Goal: Task Accomplishment & Management: Use online tool/utility

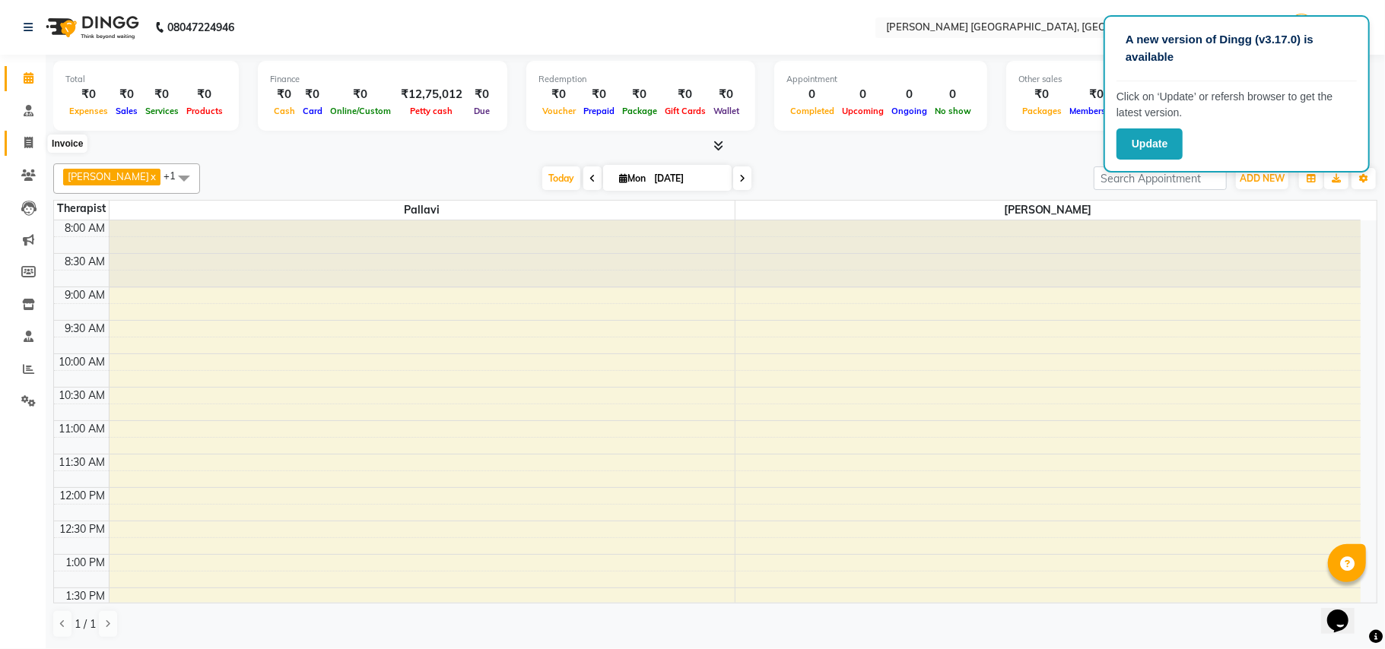
click at [25, 143] on icon at bounding box center [28, 142] width 8 height 11
select select "service"
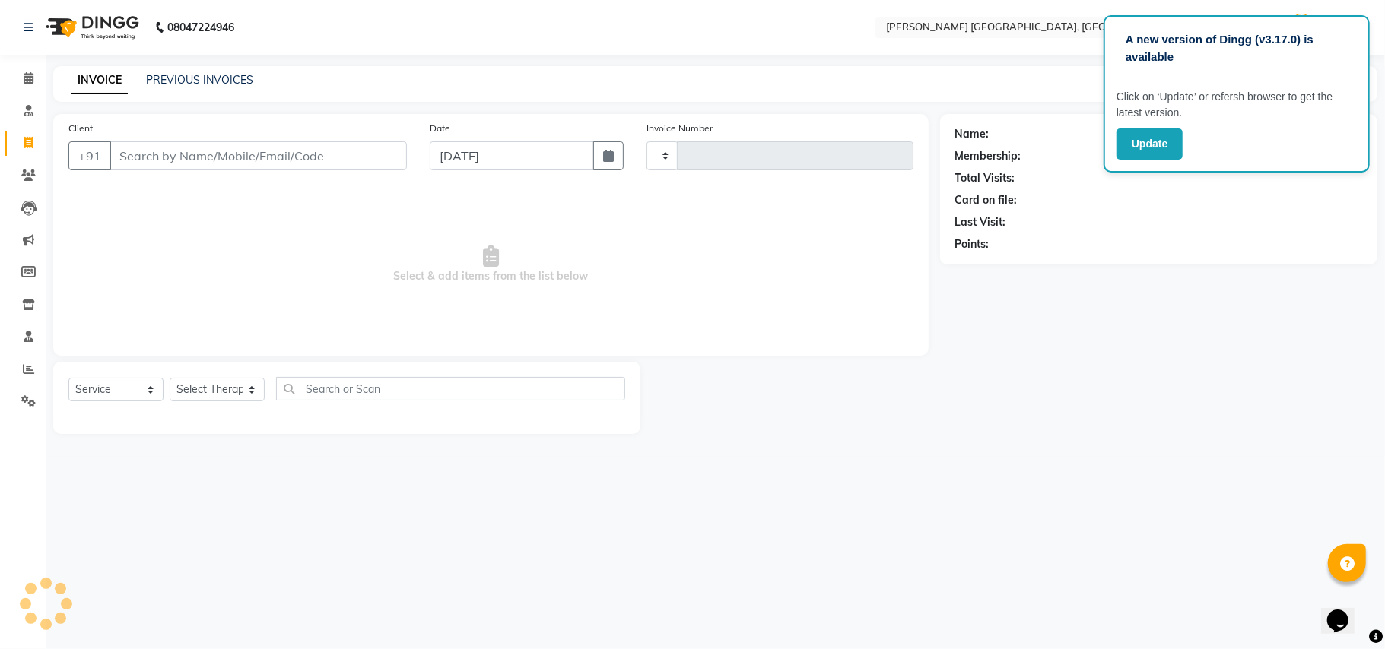
type input "0375"
select select "4638"
click at [234, 155] on input "Client" at bounding box center [257, 155] width 297 height 29
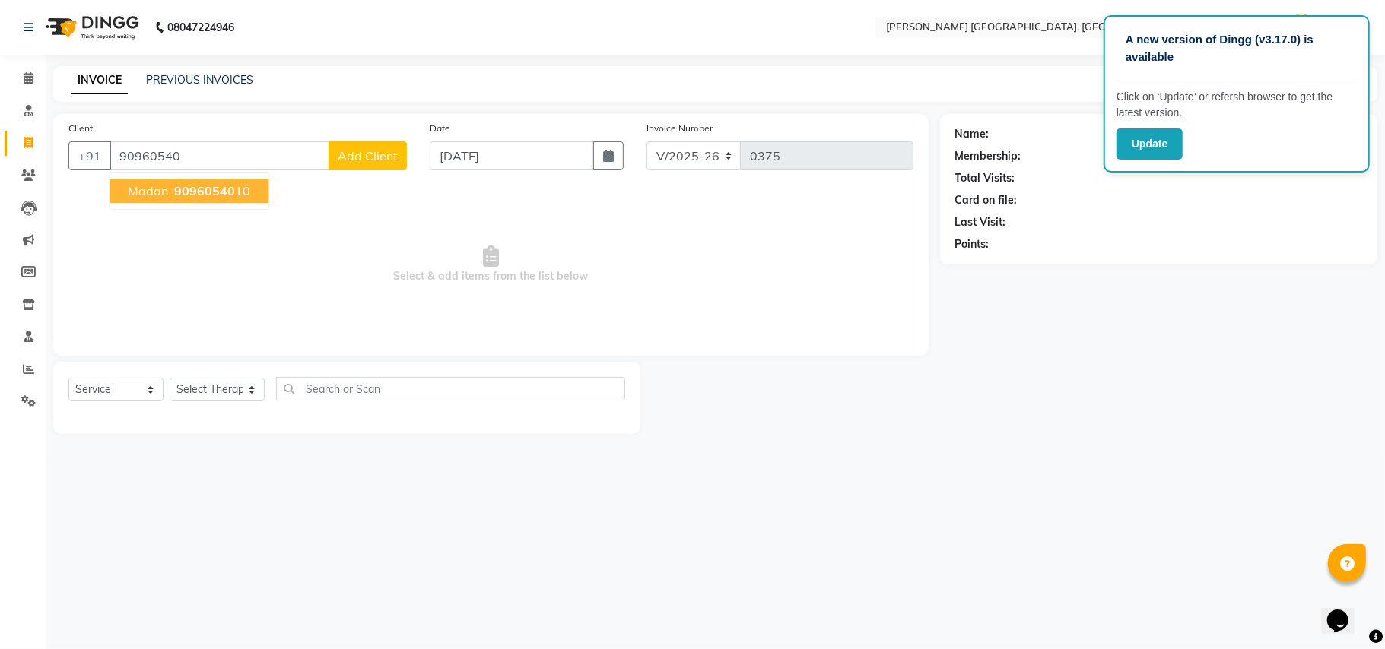
click at [155, 180] on button "Madan 90960540 10" at bounding box center [188, 191] width 159 height 24
type input "9096054010"
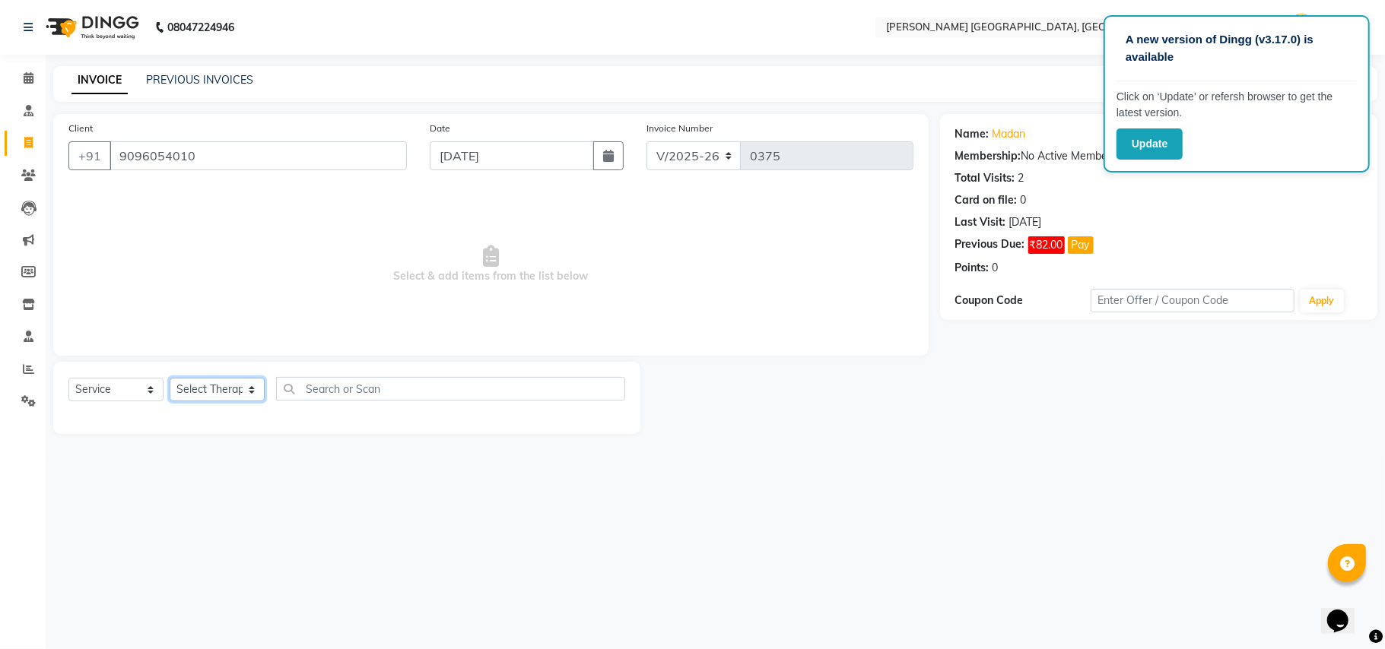
click at [211, 392] on select "Select Therapist [PERSON_NAME]" at bounding box center [217, 390] width 95 height 24
select select "63670"
click at [170, 378] on select "Select Therapist [PERSON_NAME]" at bounding box center [217, 390] width 95 height 24
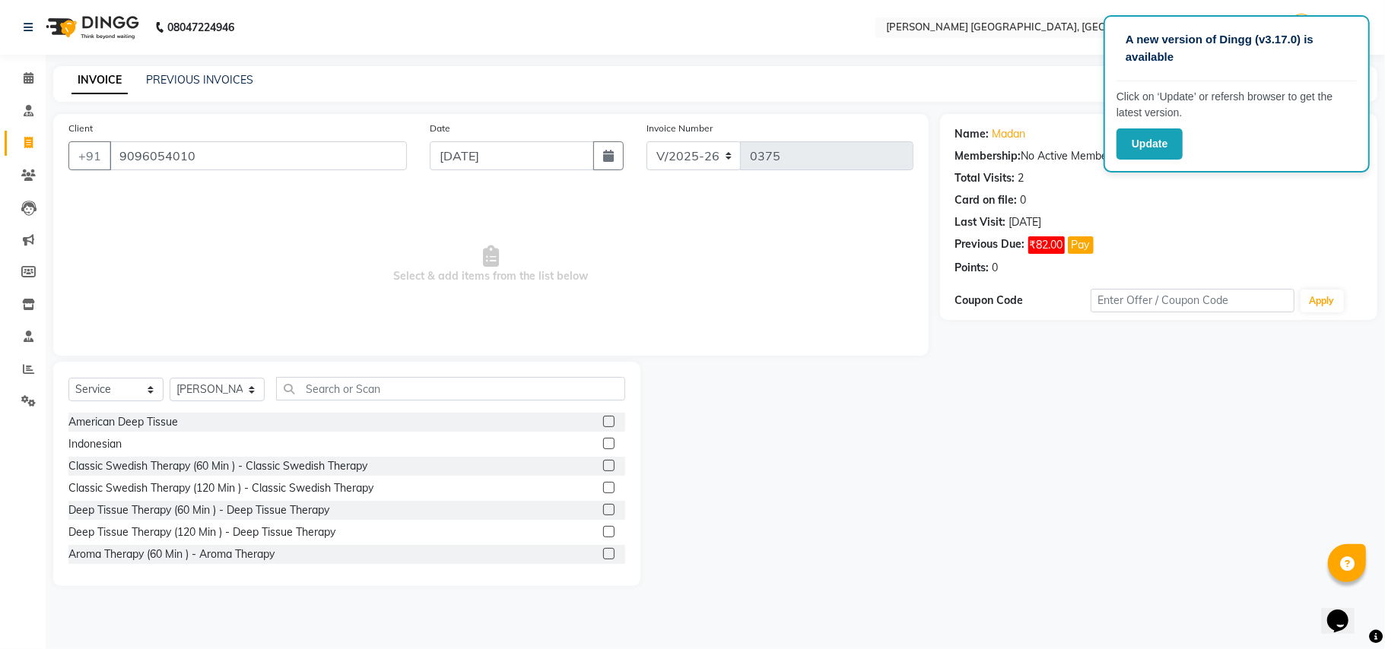
click at [603, 487] on label at bounding box center [608, 487] width 11 height 11
click at [603, 487] on input "checkbox" at bounding box center [608, 489] width 10 height 10
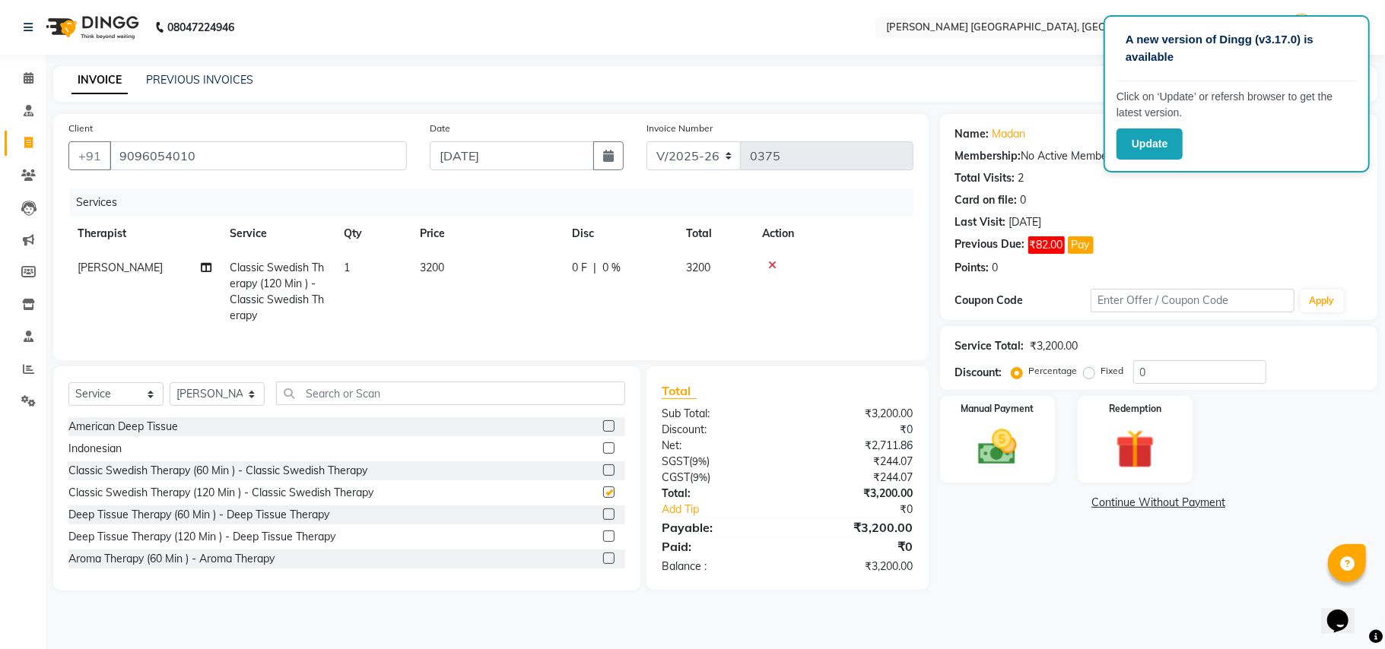
checkbox input "false"
click at [1138, 371] on input "0" at bounding box center [1199, 372] width 133 height 24
click at [1156, 372] on input "20" at bounding box center [1199, 372] width 133 height 24
type input "25"
click at [995, 442] on img at bounding box center [997, 447] width 66 height 47
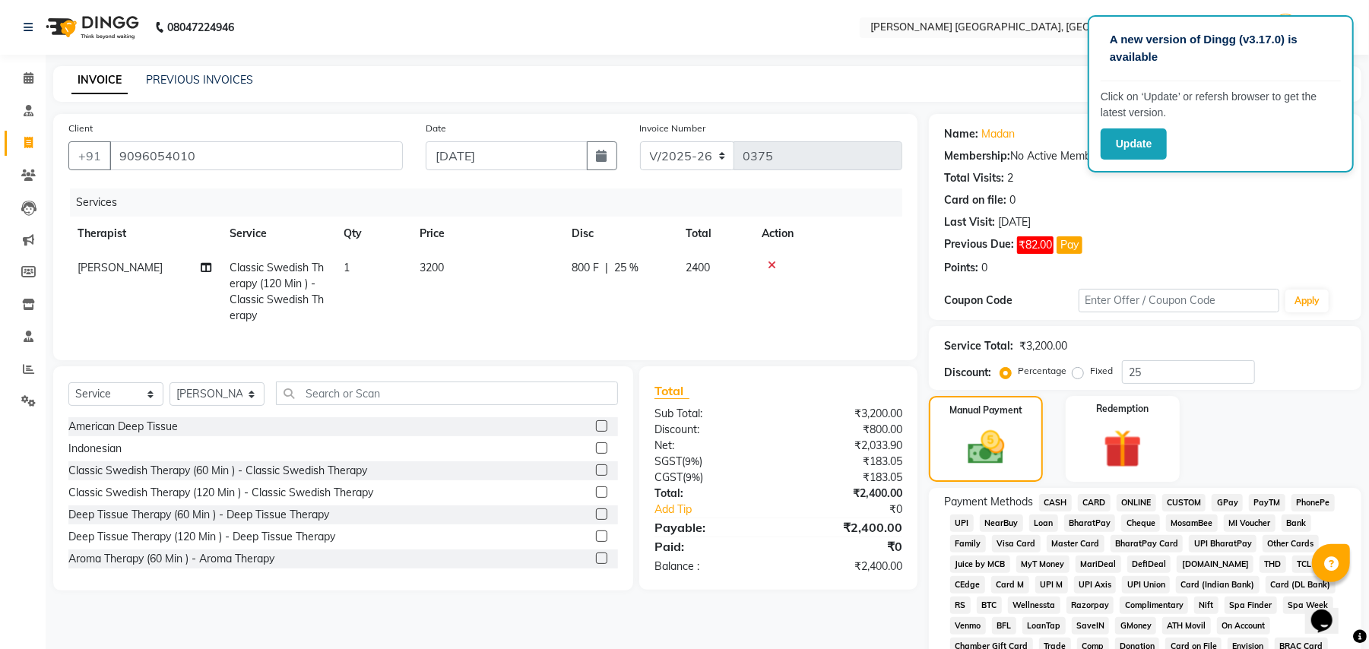
click at [1122, 500] on span "ONLINE" at bounding box center [1137, 502] width 40 height 17
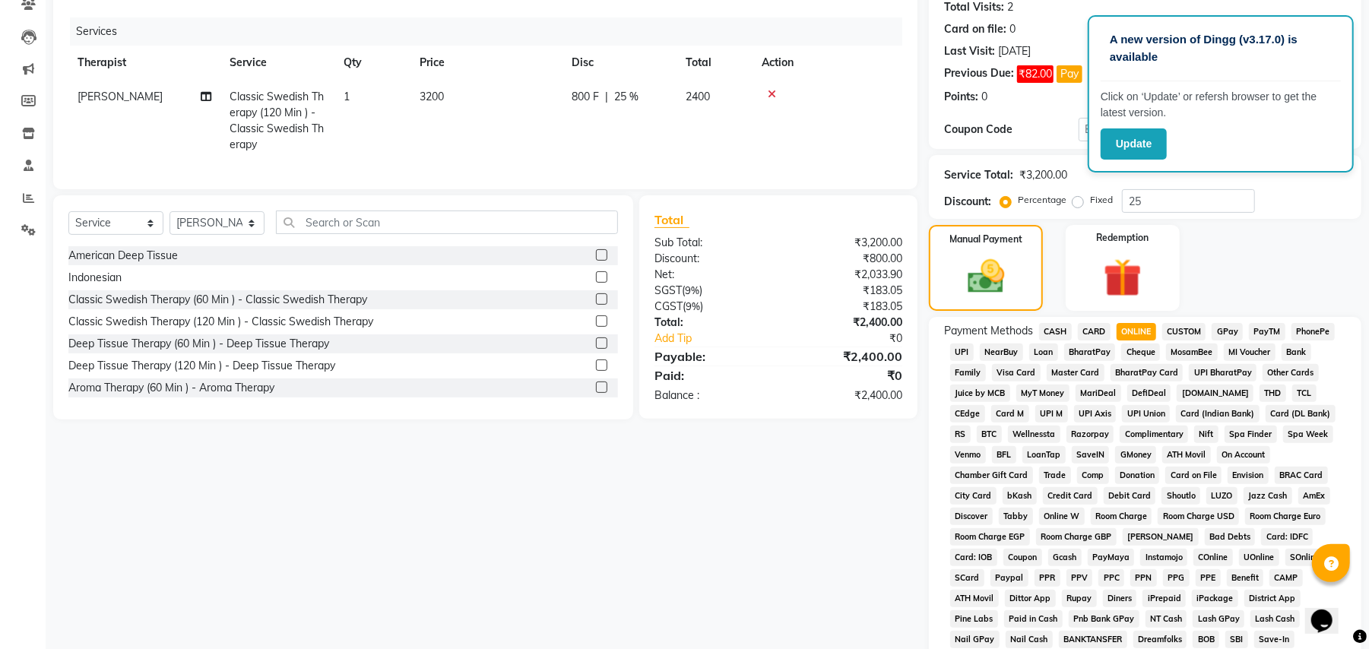
scroll to position [376, 0]
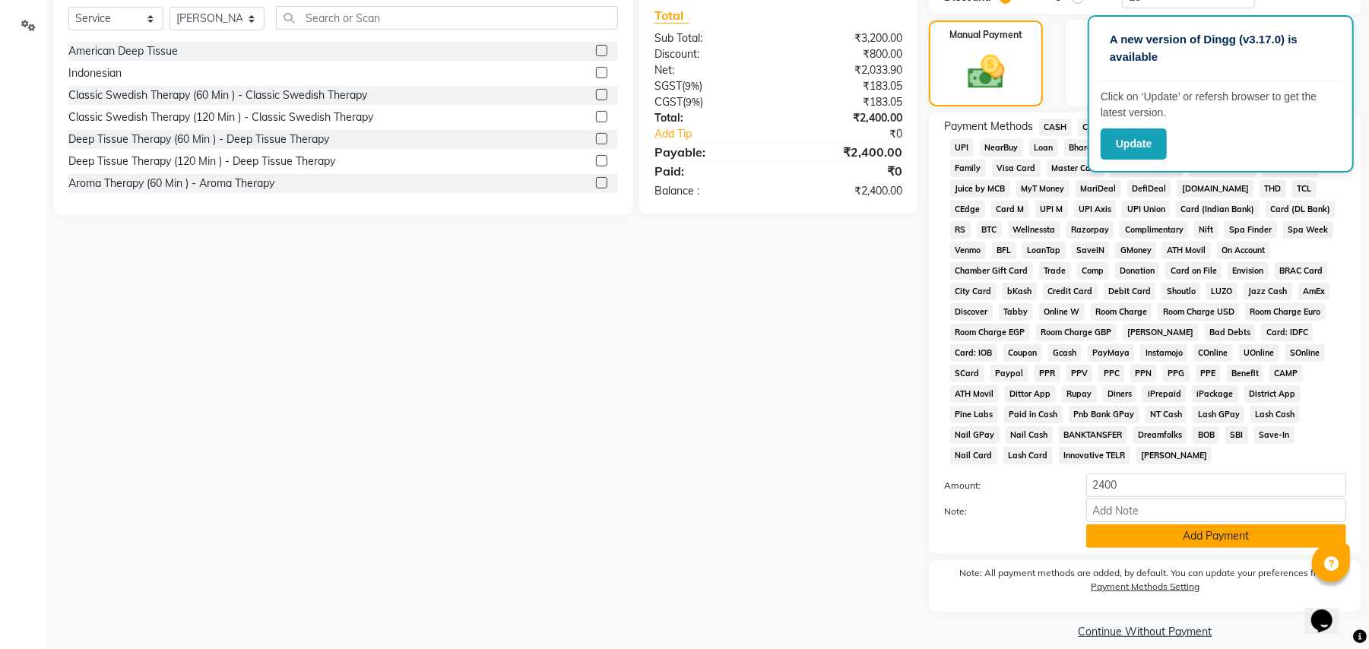
click at [1107, 525] on button "Add Payment" at bounding box center [1217, 537] width 260 height 24
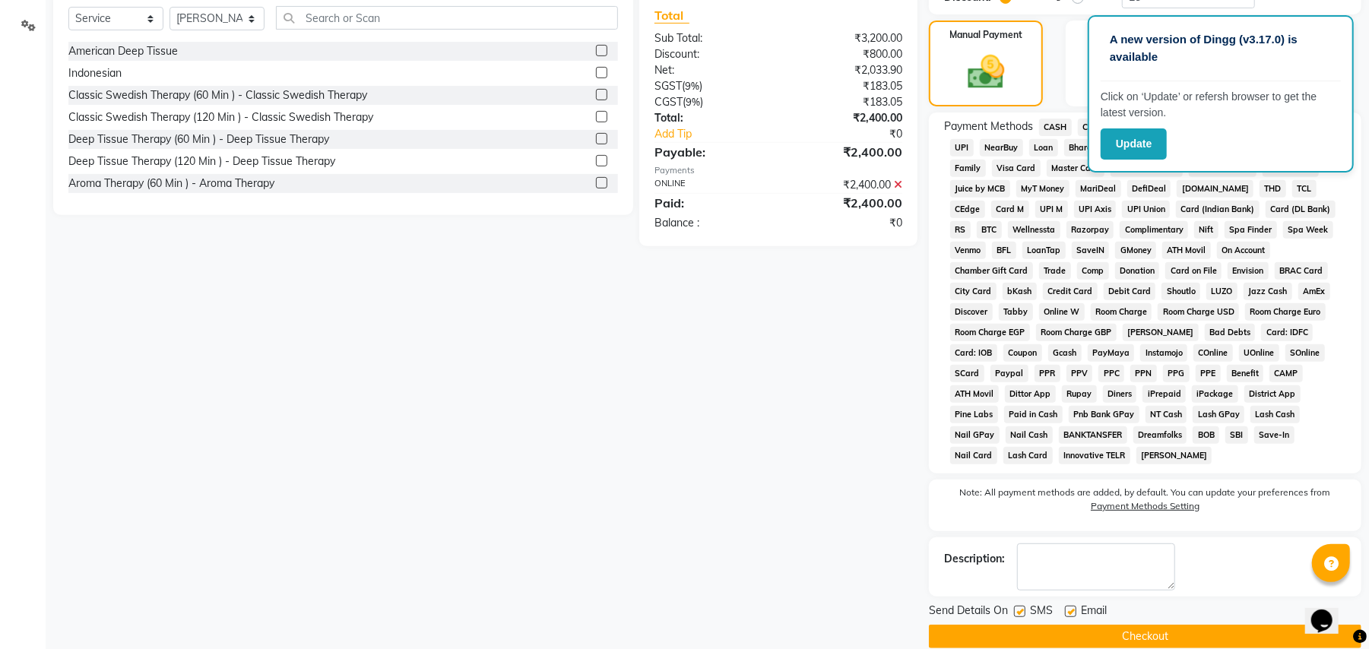
click at [1020, 627] on button "Checkout" at bounding box center [1145, 637] width 433 height 24
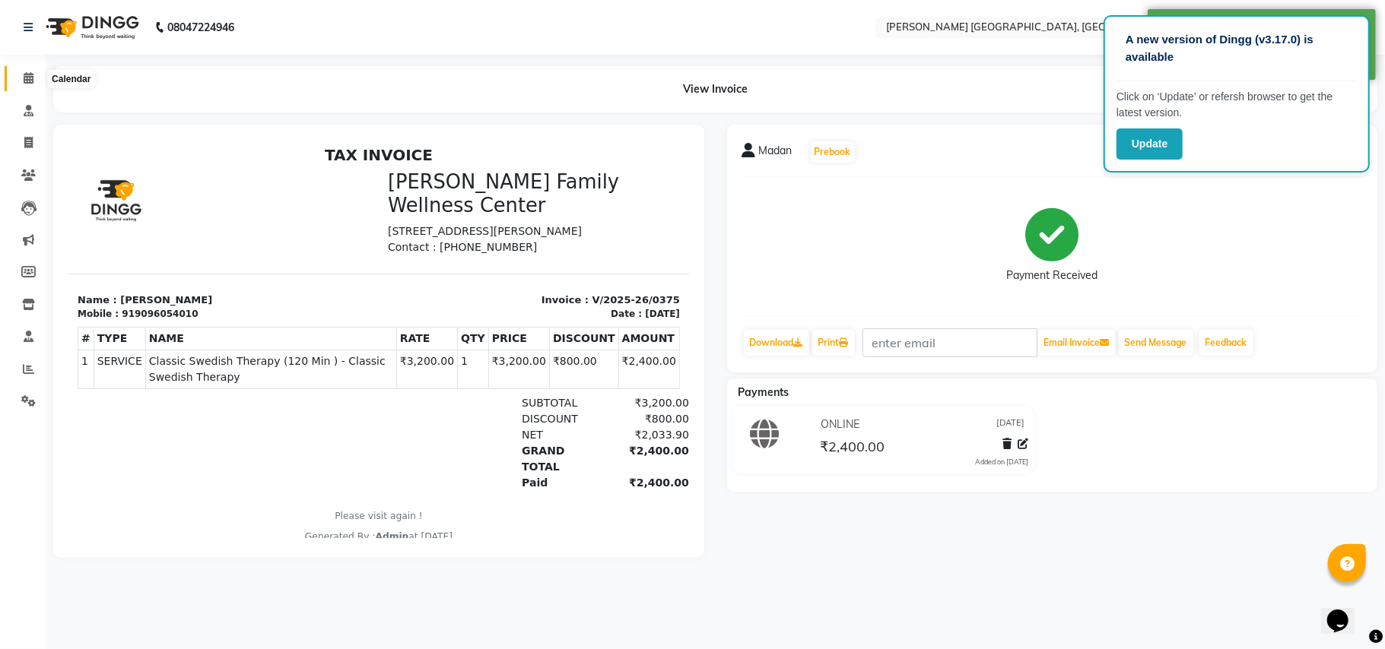
click at [26, 81] on icon at bounding box center [29, 77] width 10 height 11
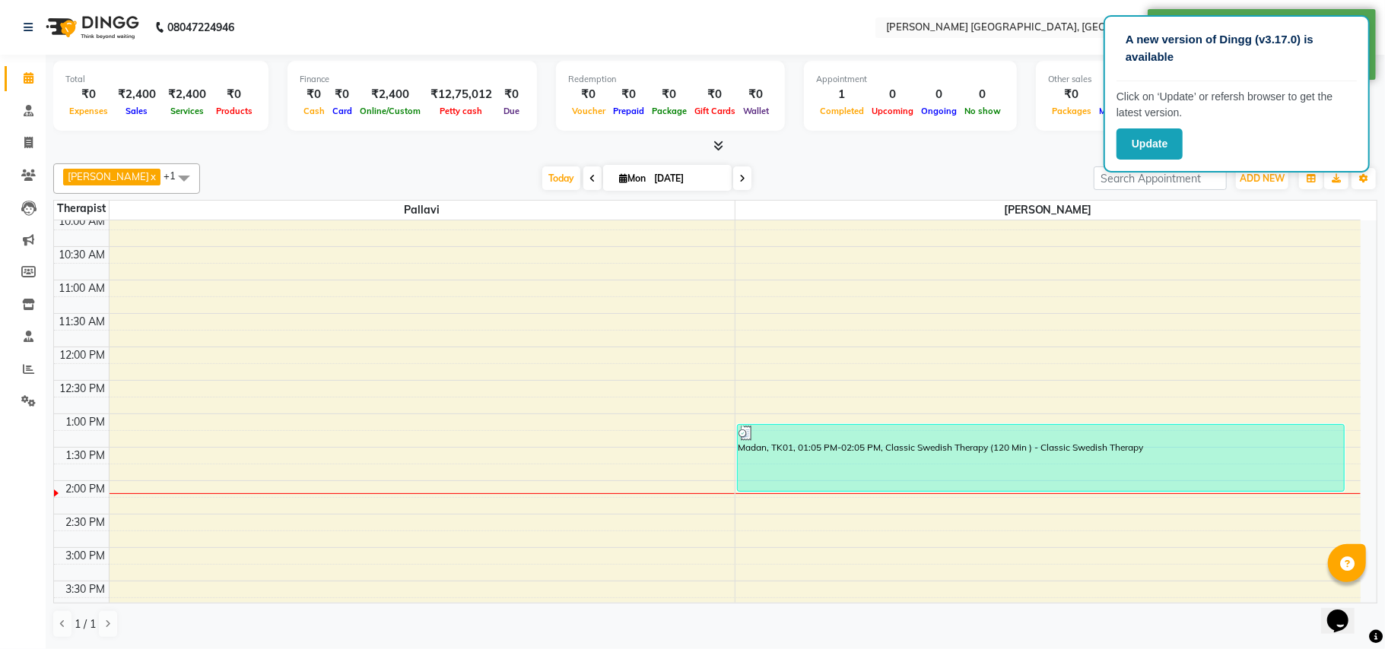
scroll to position [405, 0]
